Goal: Task Accomplishment & Management: Manage account settings

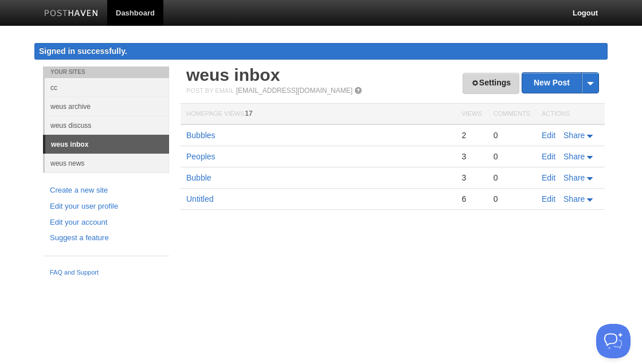
click at [489, 79] on link "Settings" at bounding box center [491, 83] width 57 height 21
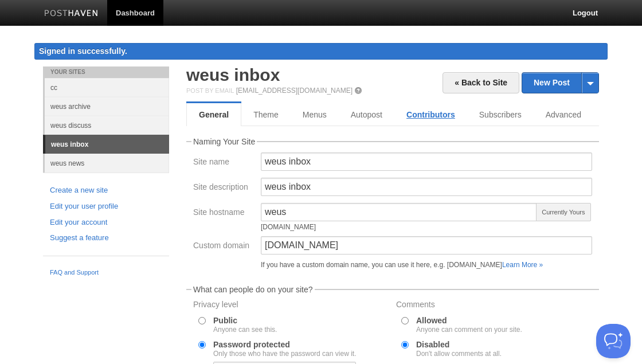
click at [432, 112] on link "Contributors" at bounding box center [431, 114] width 73 height 23
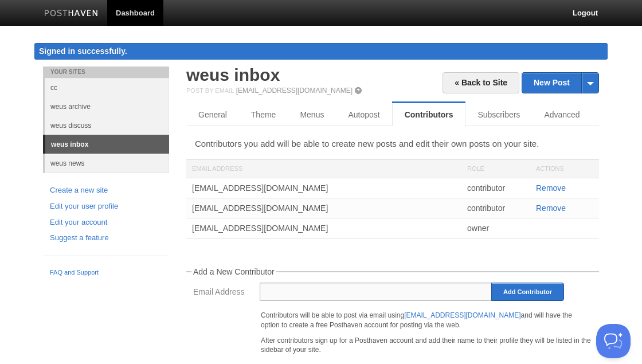
click at [316, 286] on input "Email Address" at bounding box center [376, 292] width 233 height 18
click at [204, 207] on div "[EMAIL_ADDRESS][DOMAIN_NAME]" at bounding box center [323, 208] width 275 height 20
click at [135, 17] on link "Dashboard" at bounding box center [135, 13] width 56 height 26
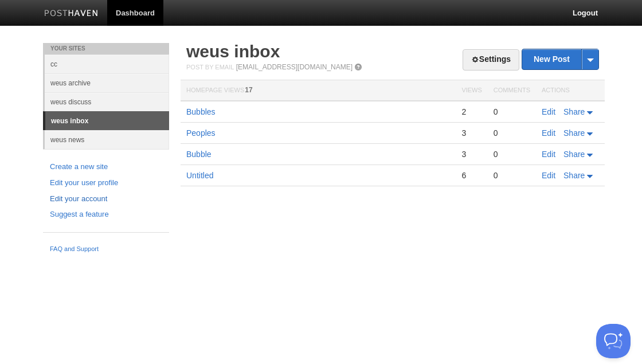
click at [89, 193] on link "Edit your account" at bounding box center [106, 199] width 112 height 12
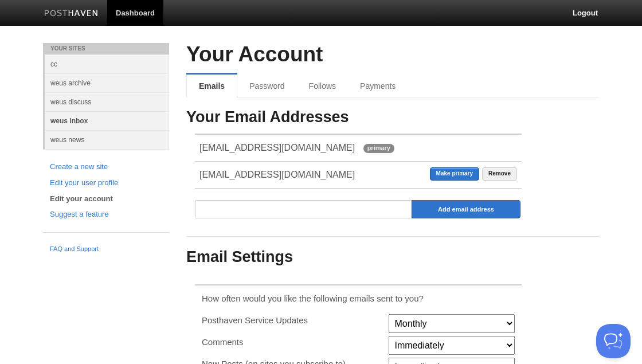
click at [66, 118] on link "weus inbox" at bounding box center [107, 120] width 124 height 19
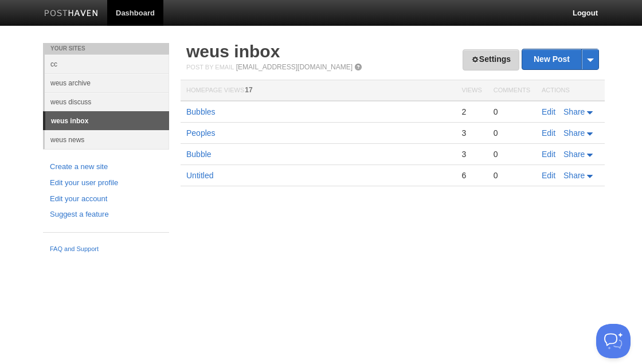
click at [487, 54] on link "Settings" at bounding box center [491, 59] width 57 height 21
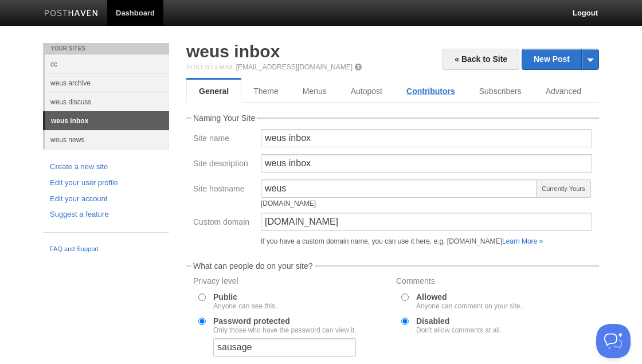
click at [423, 93] on link "Contributors" at bounding box center [431, 91] width 73 height 23
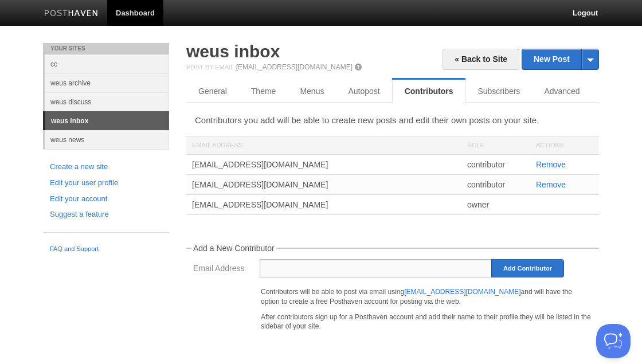
click at [298, 271] on input "Email Address" at bounding box center [376, 268] width 233 height 18
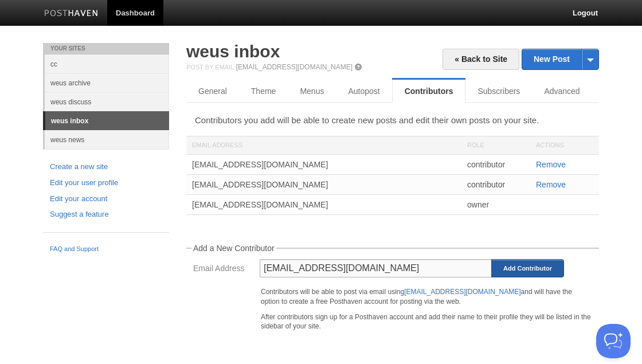
type input "inbox@weus.cc"
click at [505, 267] on input "Add Contributor" at bounding box center [528, 268] width 73 height 18
